Goal: Use online tool/utility: Utilize a website feature to perform a specific function

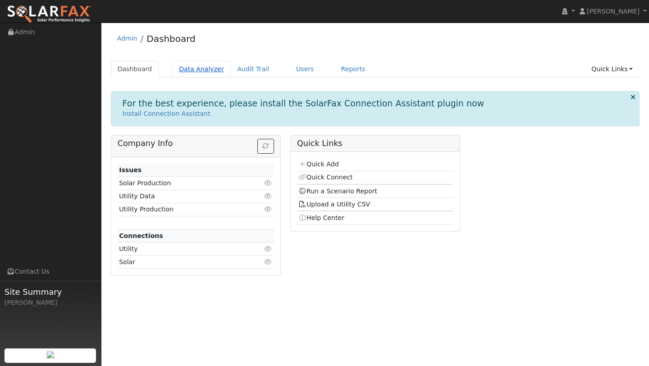
click at [200, 64] on link "Data Analyzer" at bounding box center [201, 69] width 59 height 17
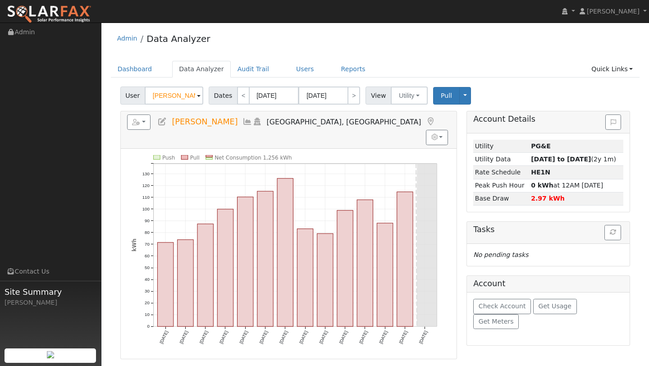
click at [178, 97] on input "Shayne Vanzeyl" at bounding box center [174, 96] width 59 height 18
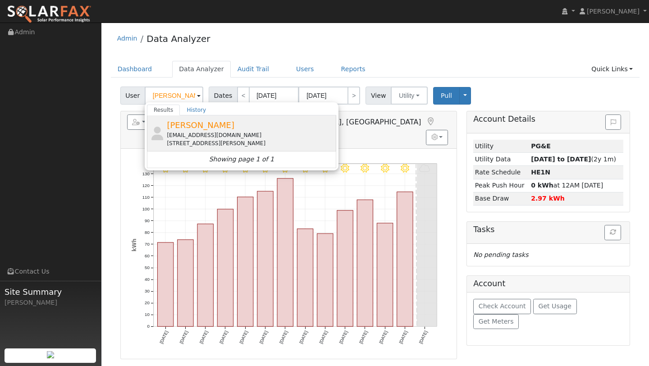
click at [199, 140] on div "59 Tost Court, Crockett, CA 94525" at bounding box center [250, 143] width 167 height 8
type input "Keith Markey"
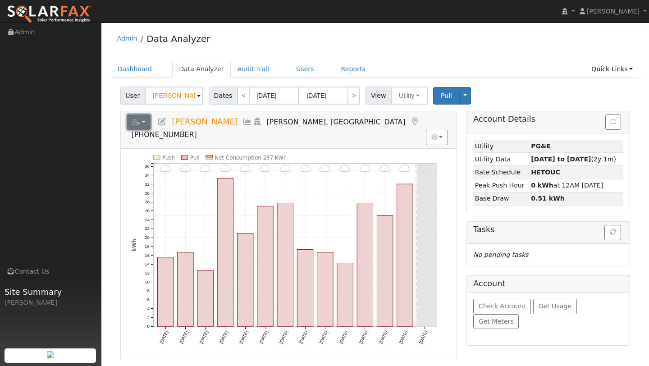
click at [141, 120] on button "button" at bounding box center [139, 121] width 24 height 15
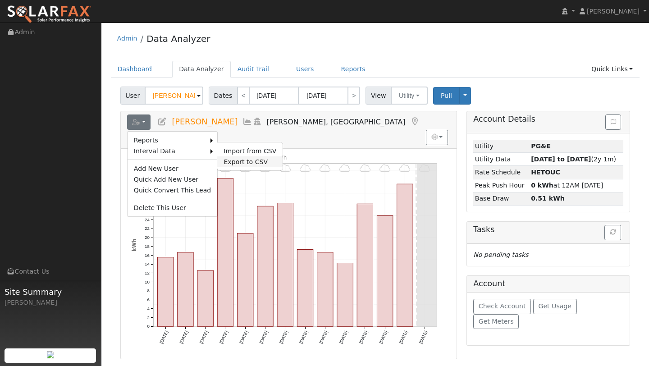
click at [232, 161] on link "Export to CSV" at bounding box center [249, 161] width 65 height 11
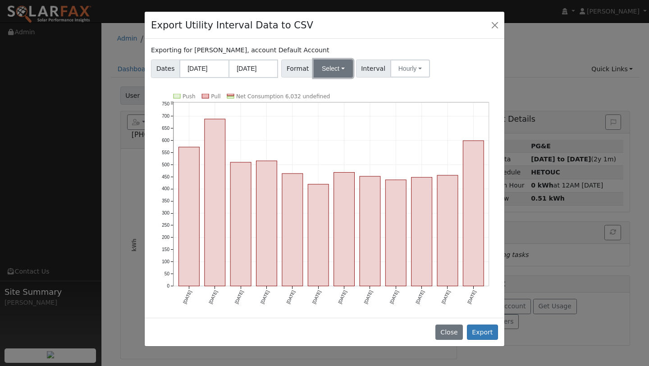
click at [331, 69] on button "Select" at bounding box center [333, 68] width 39 height 18
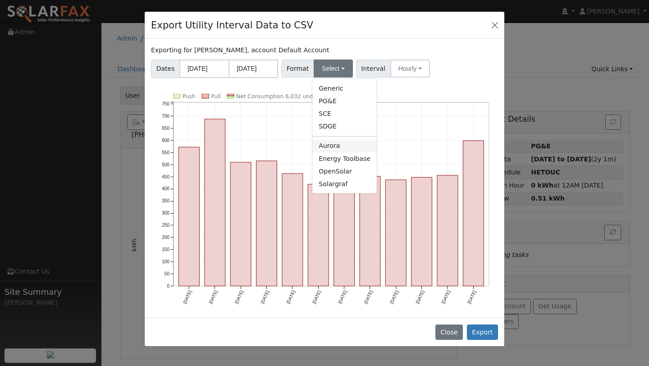
click at [331, 142] on link "Aurora" at bounding box center [344, 146] width 64 height 13
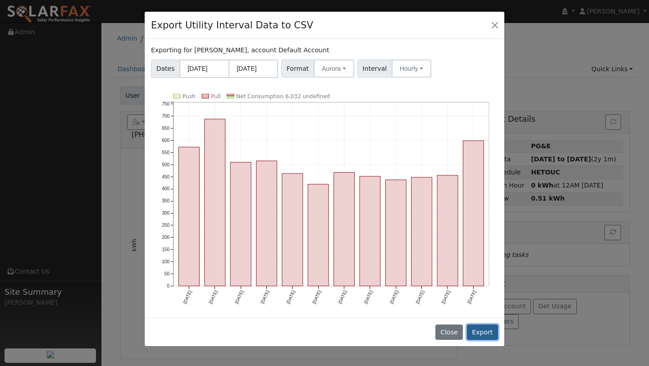
click at [476, 325] on button "Export" at bounding box center [482, 332] width 31 height 15
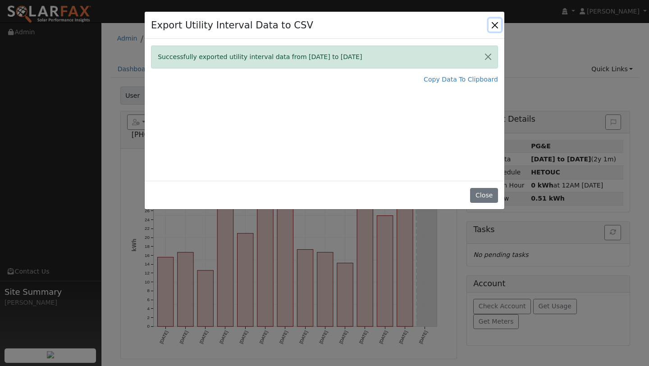
click at [496, 22] on button "Close" at bounding box center [495, 24] width 13 height 13
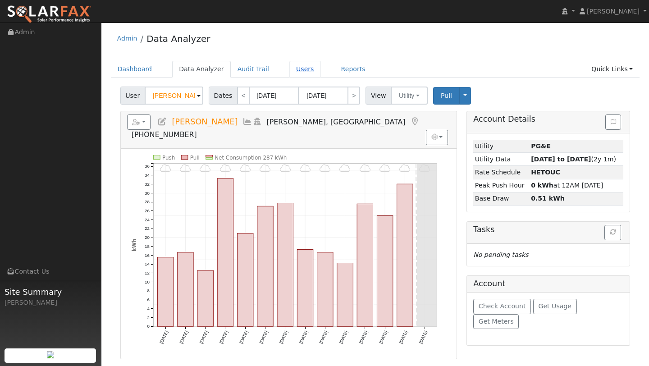
click at [307, 73] on link "Users" at bounding box center [305, 69] width 32 height 17
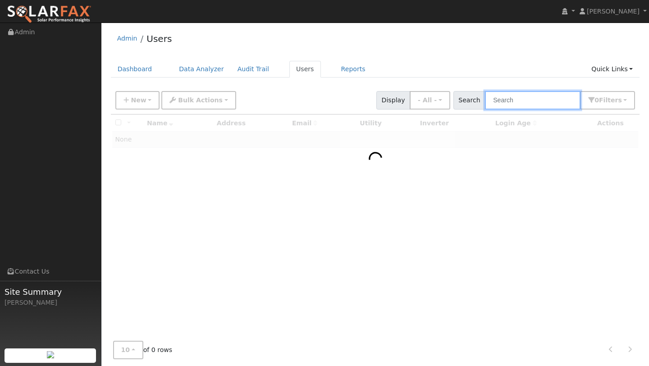
click at [510, 102] on input "text" at bounding box center [533, 100] width 96 height 18
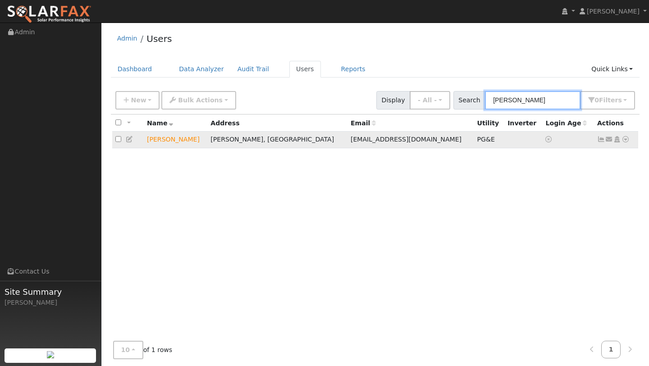
type input "markey"
click at [623, 141] on icon at bounding box center [626, 139] width 8 height 6
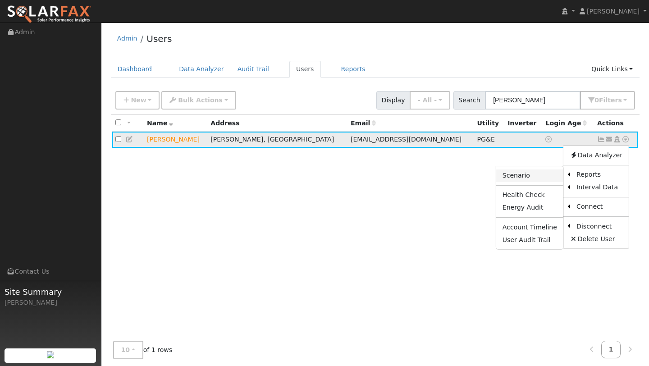
click at [548, 171] on link "Scenario" at bounding box center [529, 175] width 67 height 13
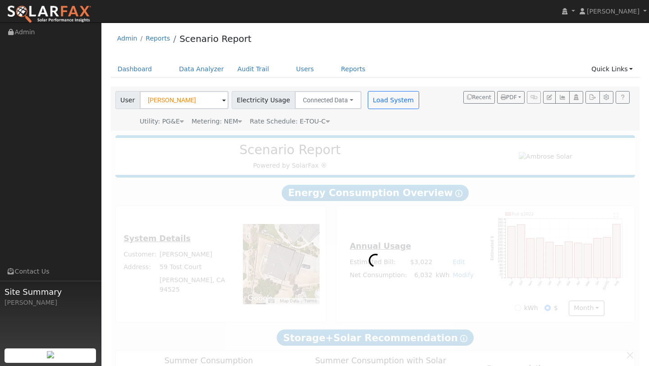
type input "0"
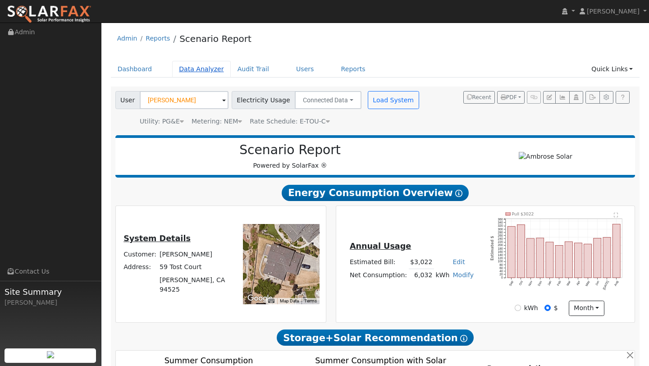
click at [183, 70] on link "Data Analyzer" at bounding box center [201, 69] width 59 height 17
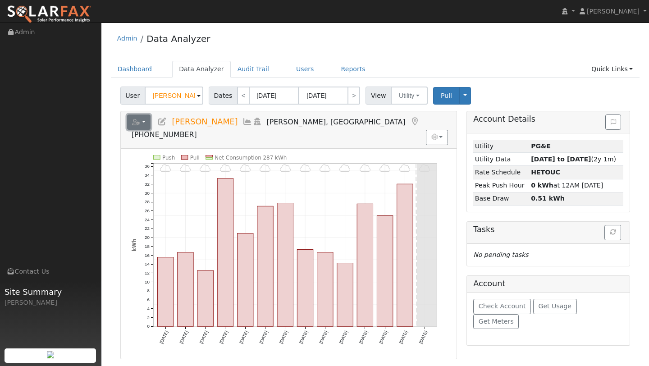
click at [130, 119] on button "button" at bounding box center [139, 121] width 24 height 15
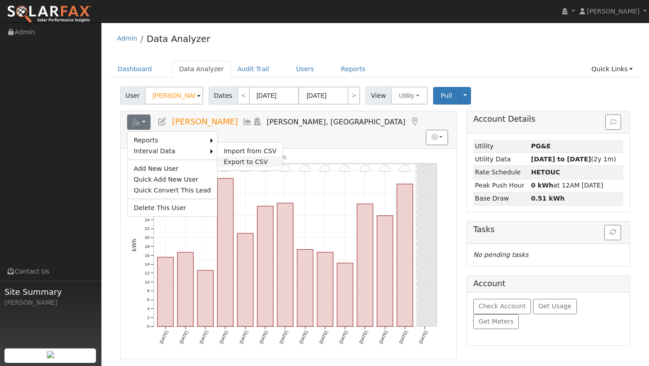
click at [231, 158] on link "Export to CSV" at bounding box center [249, 161] width 65 height 11
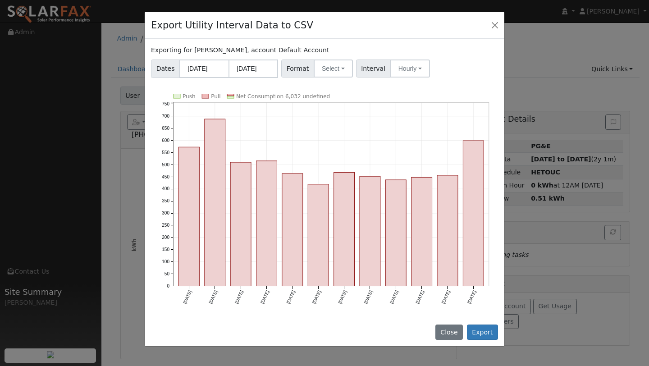
click at [471, 324] on div "Close Export" at bounding box center [325, 332] width 360 height 28
click at [472, 326] on button "Export" at bounding box center [482, 332] width 31 height 15
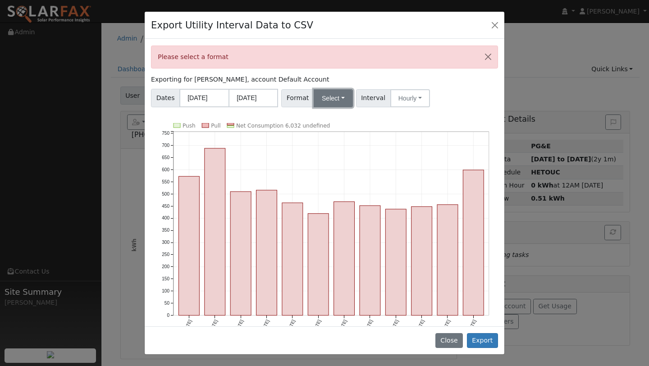
click at [328, 97] on button "Select" at bounding box center [333, 98] width 39 height 18
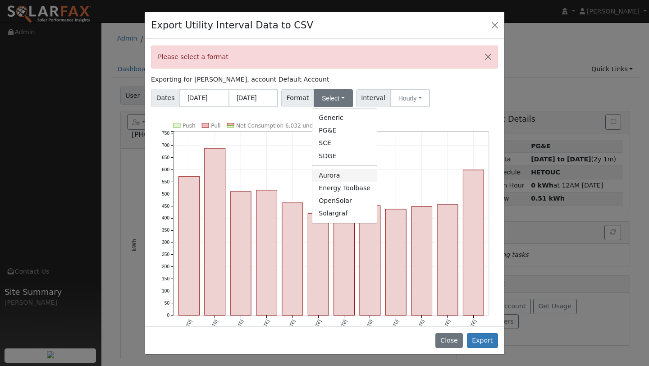
click at [336, 180] on link "Aurora" at bounding box center [344, 175] width 64 height 13
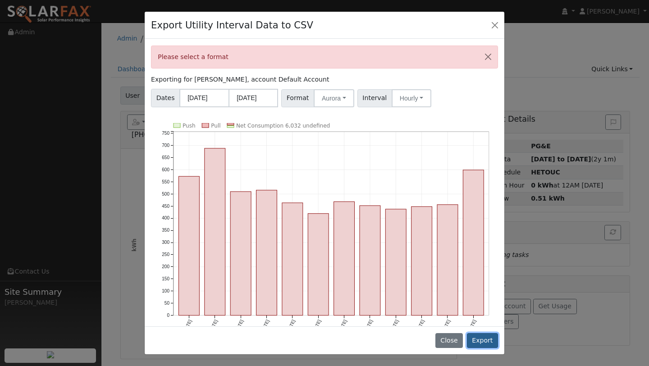
click at [481, 340] on button "Export" at bounding box center [482, 340] width 31 height 15
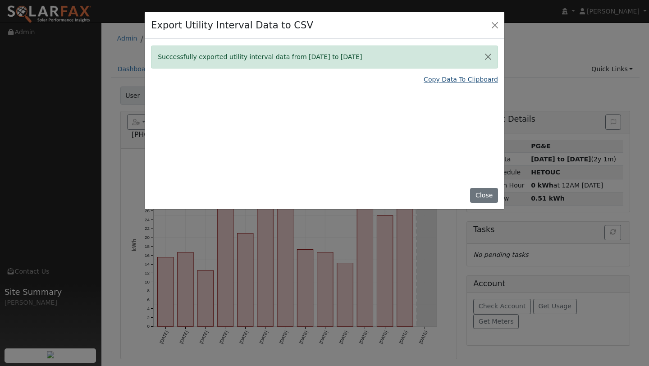
click at [444, 84] on div "Successfully exported utility interval data from 09/01/24 to 08/31/25 Copy Data…" at bounding box center [325, 110] width 360 height 142
click at [444, 84] on link "Copy Data To Clipboard" at bounding box center [461, 79] width 74 height 9
click at [493, 28] on button "Close" at bounding box center [495, 24] width 13 height 13
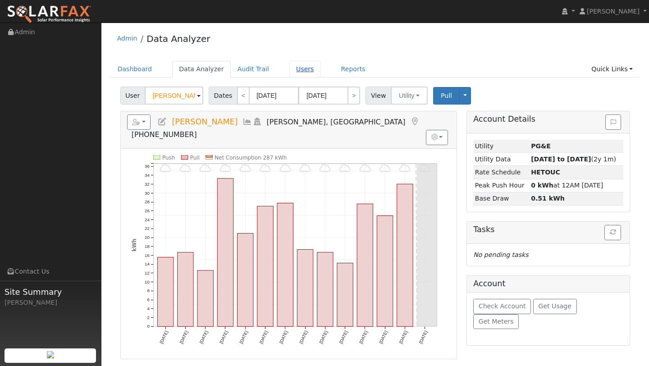
click at [300, 68] on link "Users" at bounding box center [305, 69] width 32 height 17
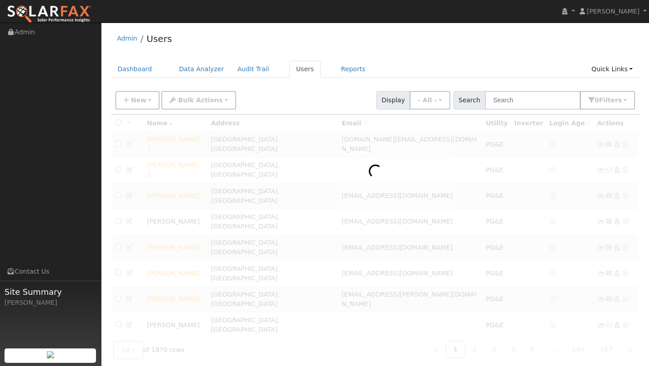
click at [523, 110] on div "New Add User Quick Add Quick Connect Quick Convert Lead Bulk Actions Send Email…" at bounding box center [375, 100] width 529 height 27
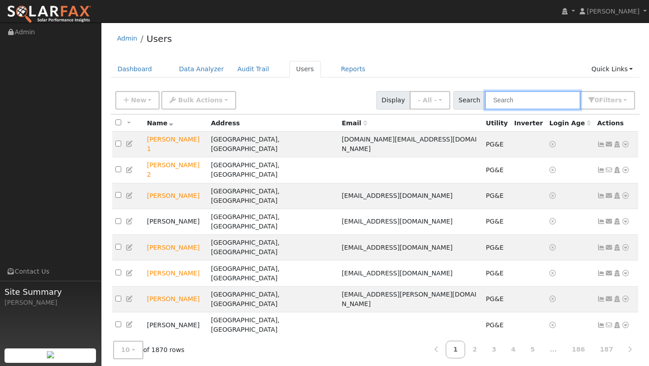
click at [520, 106] on input "text" at bounding box center [533, 100] width 96 height 18
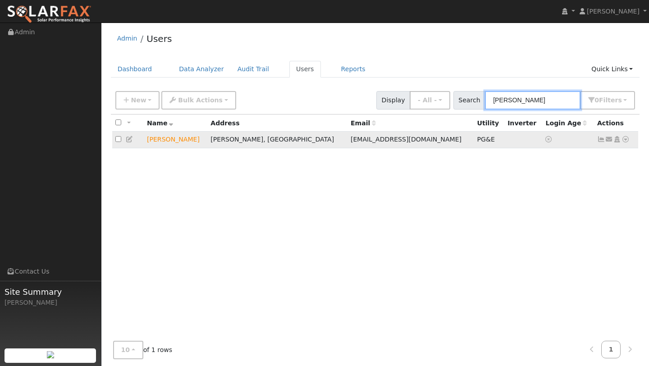
type input "[PERSON_NAME]"
click at [628, 142] on icon at bounding box center [626, 139] width 8 height 6
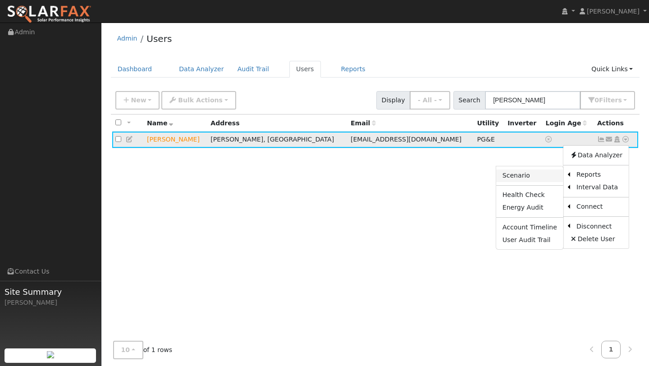
click at [558, 177] on link "Scenario" at bounding box center [529, 175] width 67 height 13
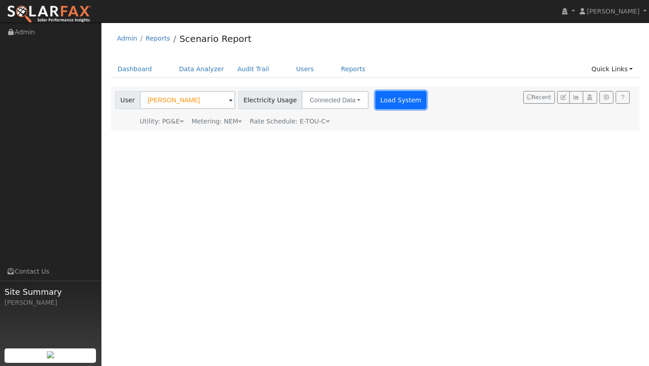
click at [375, 96] on button "Load System" at bounding box center [400, 100] width 51 height 18
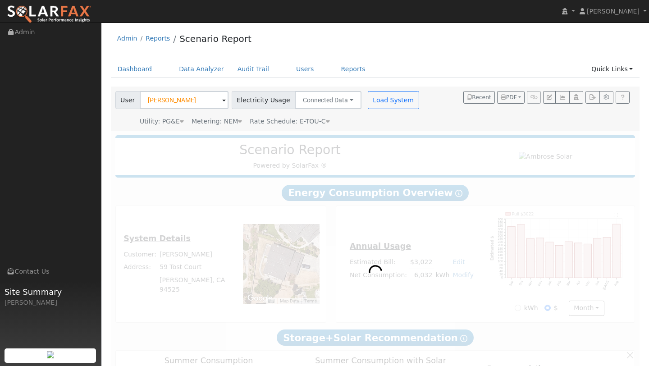
type input "0"
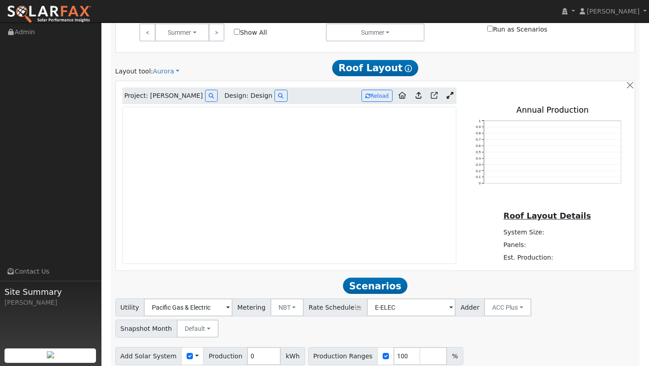
scroll to position [452, 0]
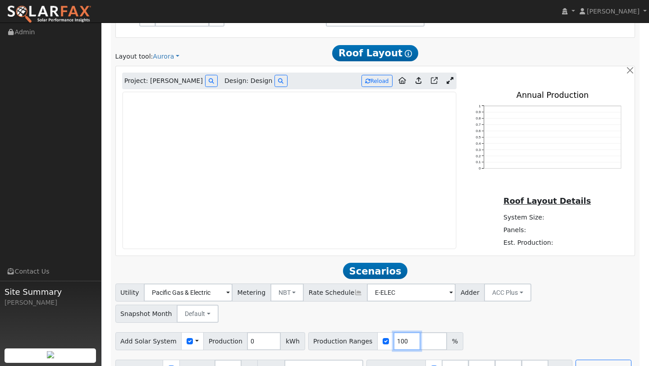
click at [396, 332] on input "100" at bounding box center [407, 341] width 27 height 18
type input "132"
click at [576, 360] on button "Run Scenarios" at bounding box center [603, 369] width 55 height 18
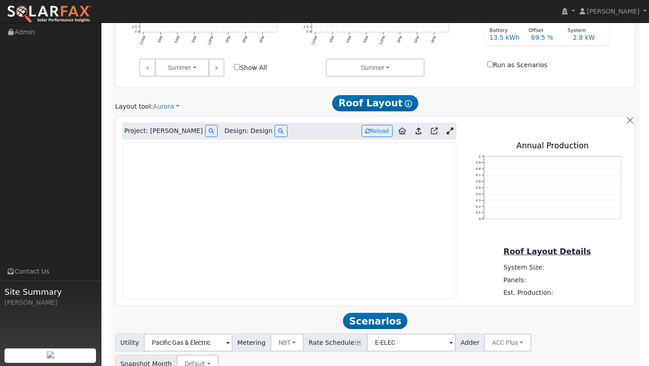
scroll to position [482, 0]
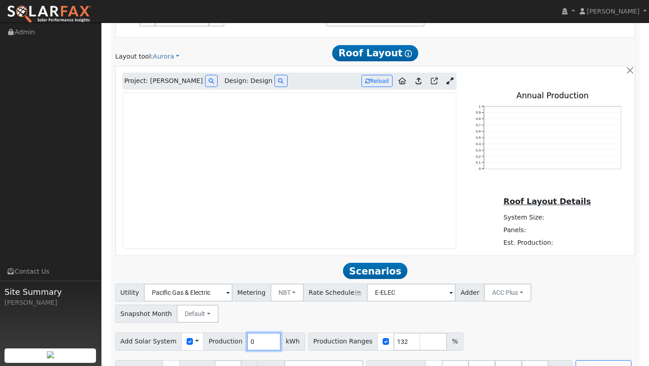
click at [260, 333] on input "0" at bounding box center [264, 342] width 34 height 18
type input "7972"
click at [398, 333] on input "132" at bounding box center [407, 342] width 27 height 18
type input "100"
click at [576, 360] on button "Run Scenarios" at bounding box center [603, 369] width 55 height 18
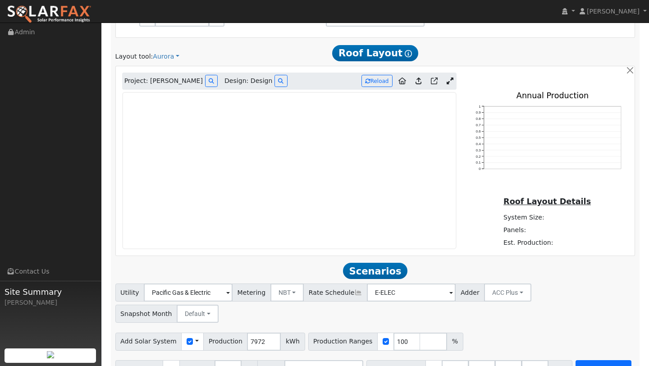
scroll to position [452, 0]
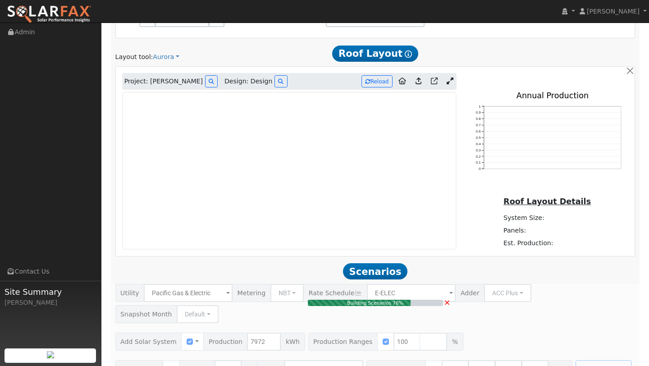
type input "5.3"
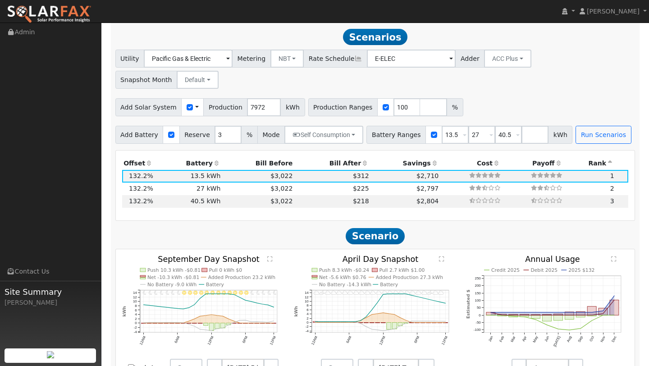
scroll to position [687, 0]
